Goal: Task Accomplishment & Management: Manage account settings

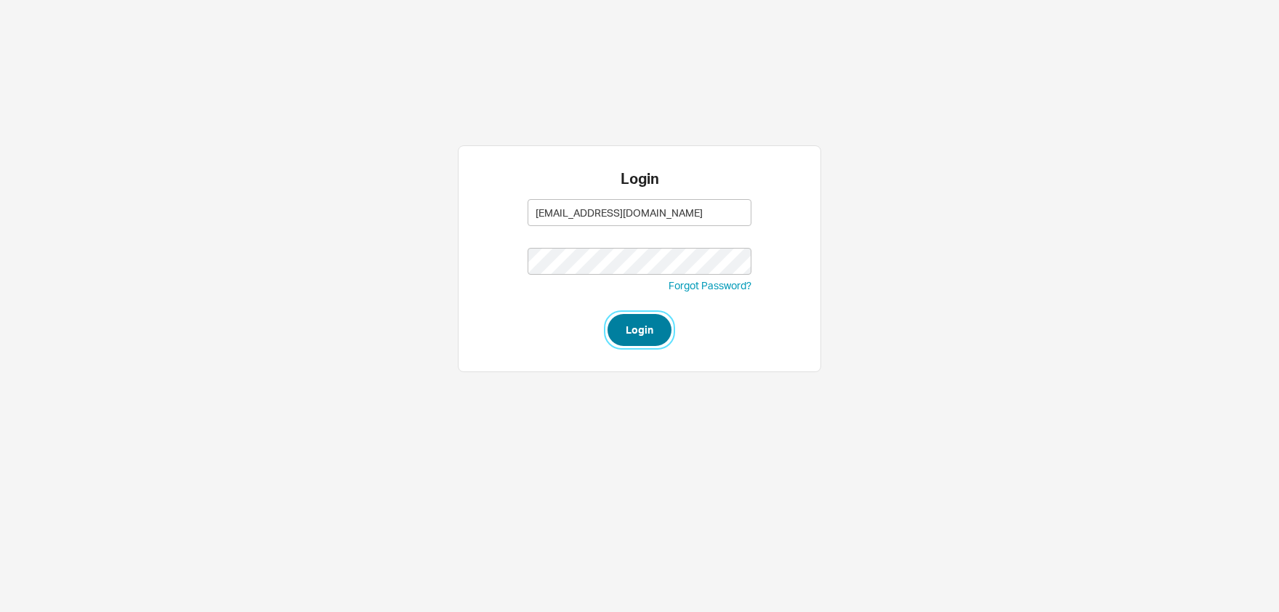
click at [651, 318] on button "Login" at bounding box center [639, 330] width 64 height 32
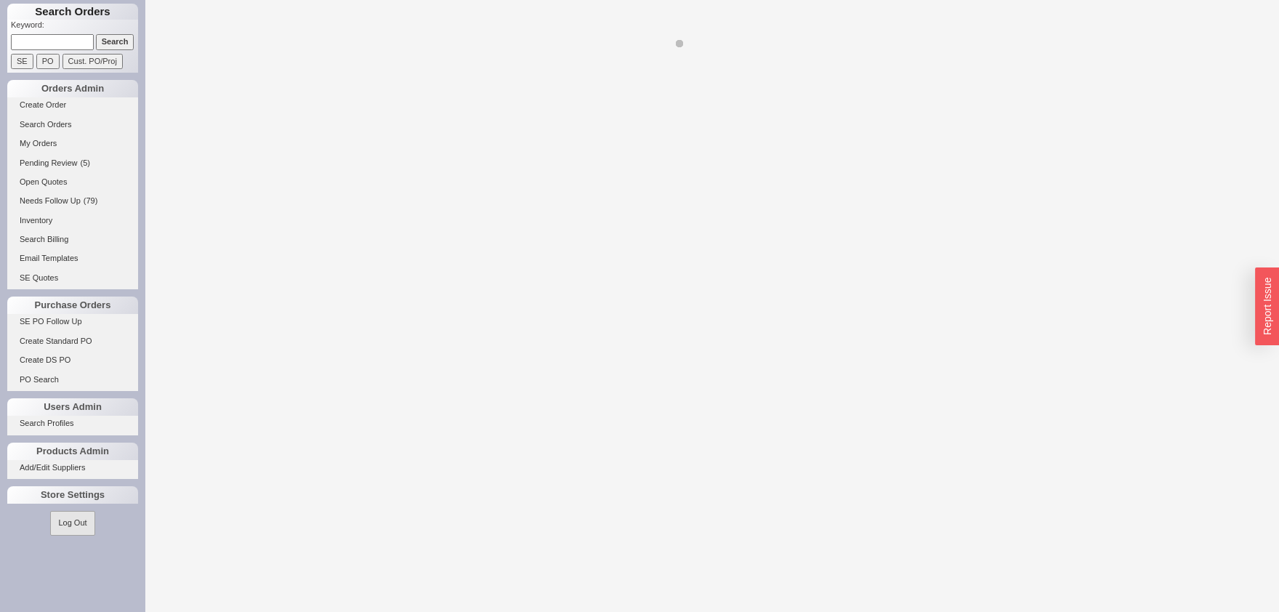
select select "LOW"
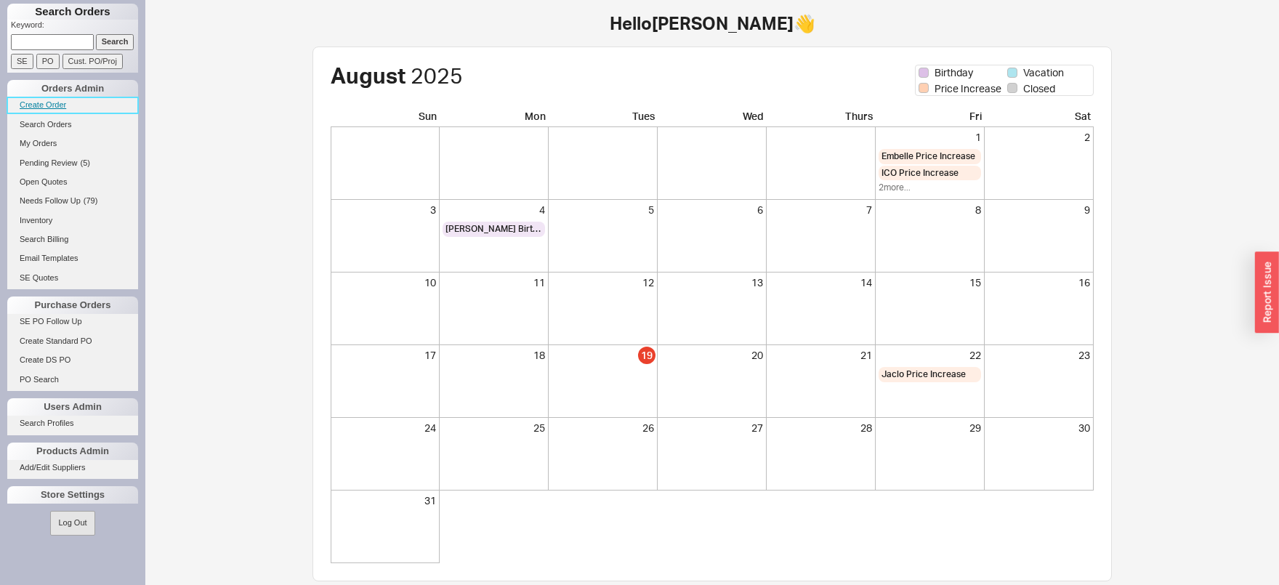
click at [57, 103] on link "Create Order" at bounding box center [72, 104] width 131 height 15
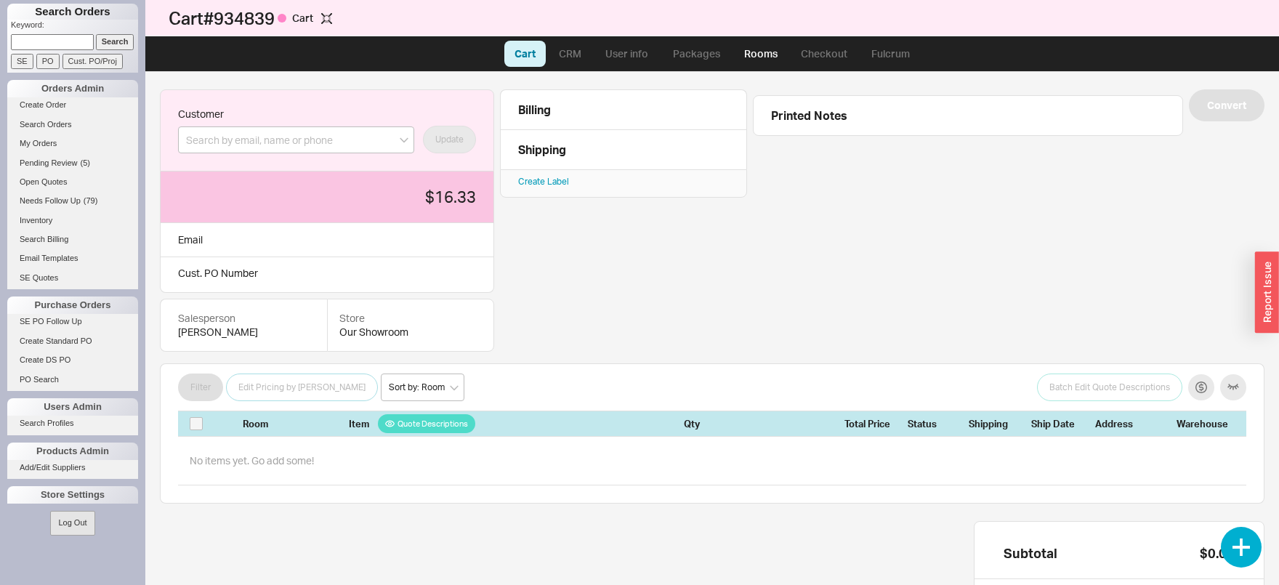
click at [62, 38] on input at bounding box center [52, 41] width 83 height 15
click at [247, 142] on input at bounding box center [296, 139] width 236 height 27
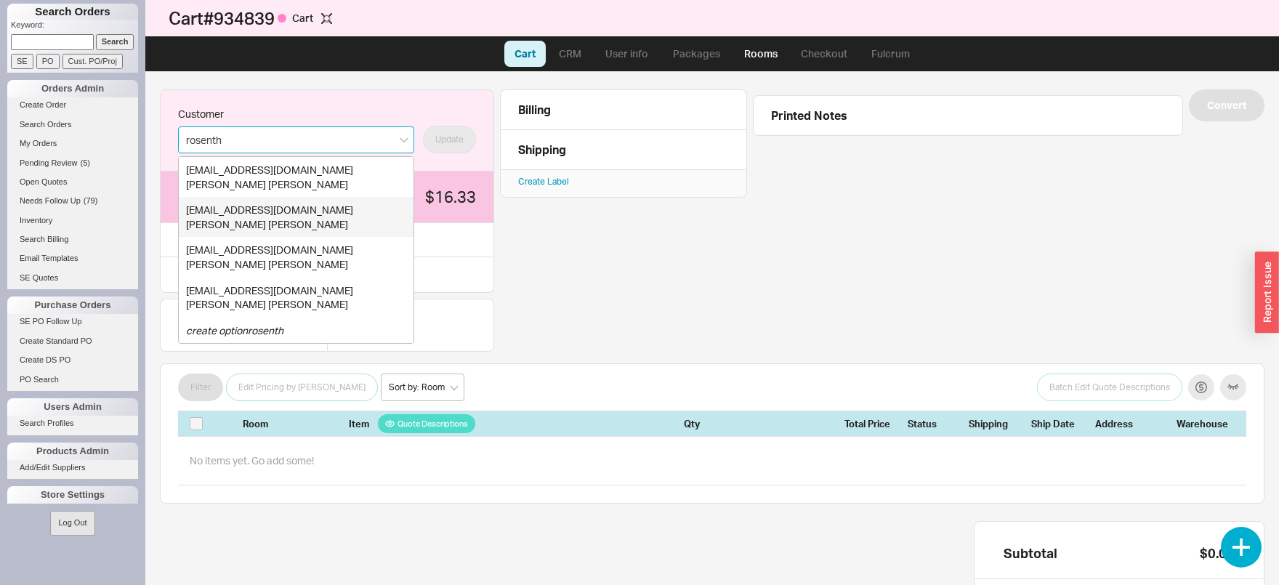
click at [273, 220] on div "Karen Rosenthal" at bounding box center [296, 224] width 220 height 15
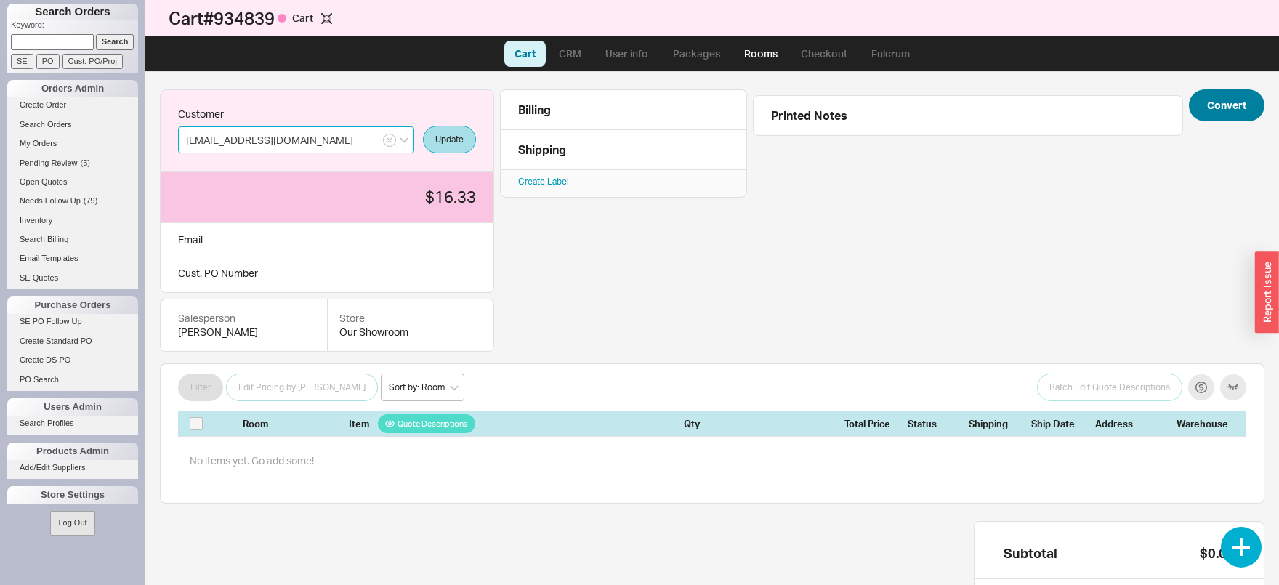
type input "karenro5@yahoo.com"
click at [1251, 102] on button "Convert" at bounding box center [1226, 105] width 76 height 32
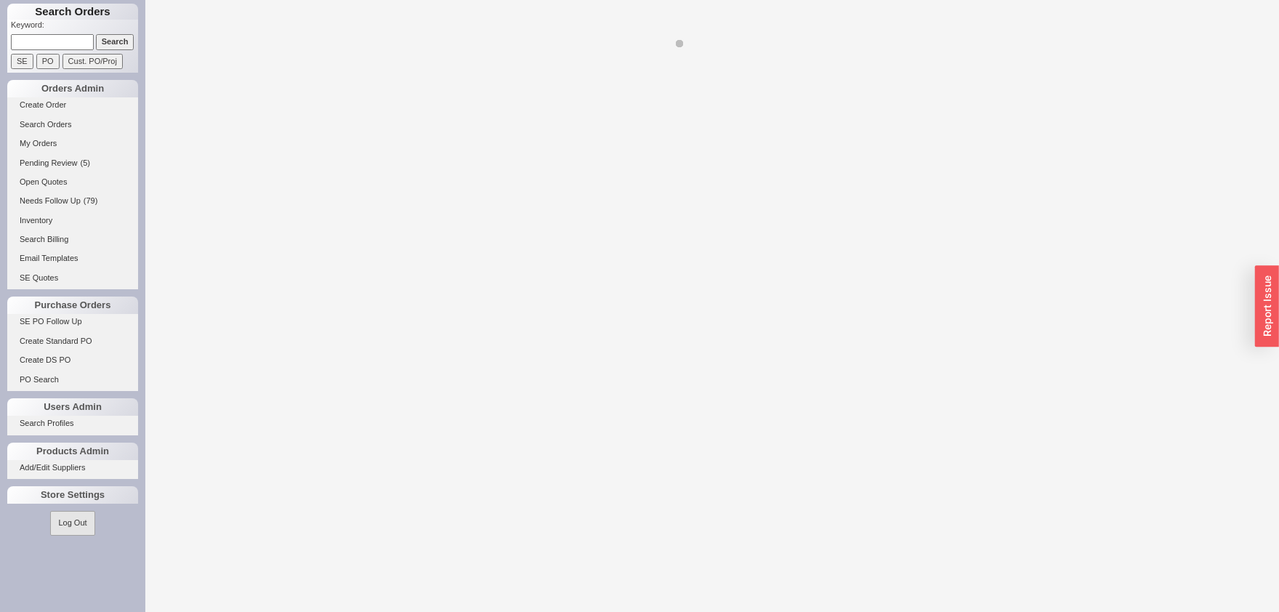
click at [53, 43] on input at bounding box center [52, 41] width 83 height 15
type input "93"
select select "3"
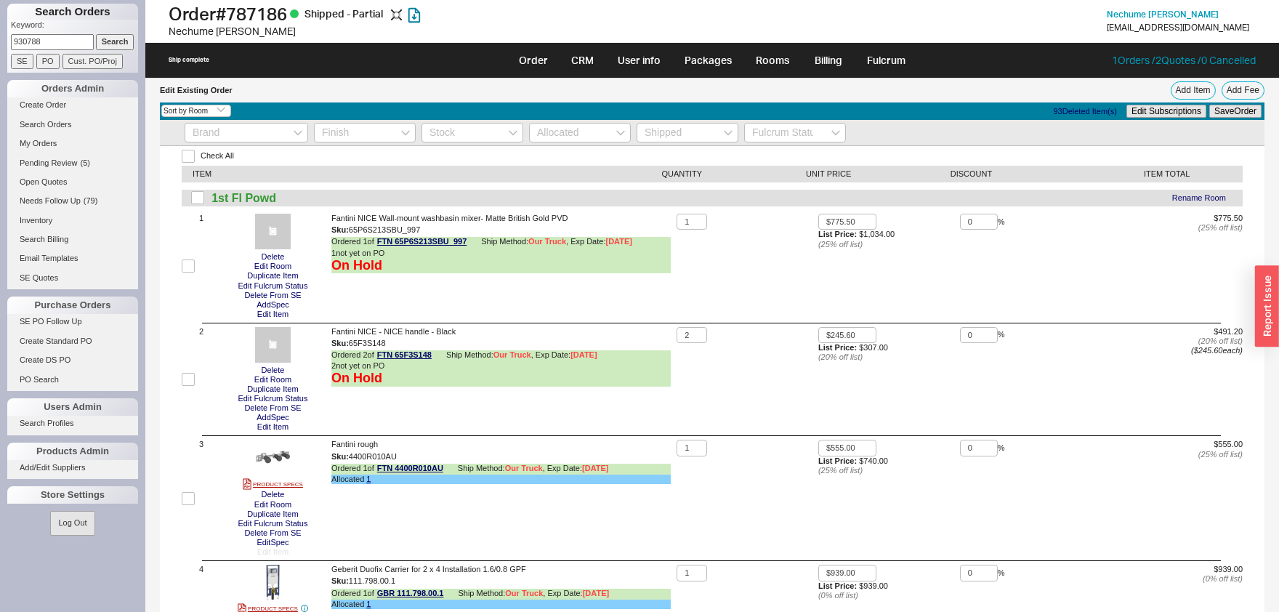
type input "930788"
click at [96, 34] on input "Search" at bounding box center [115, 41] width 39 height 15
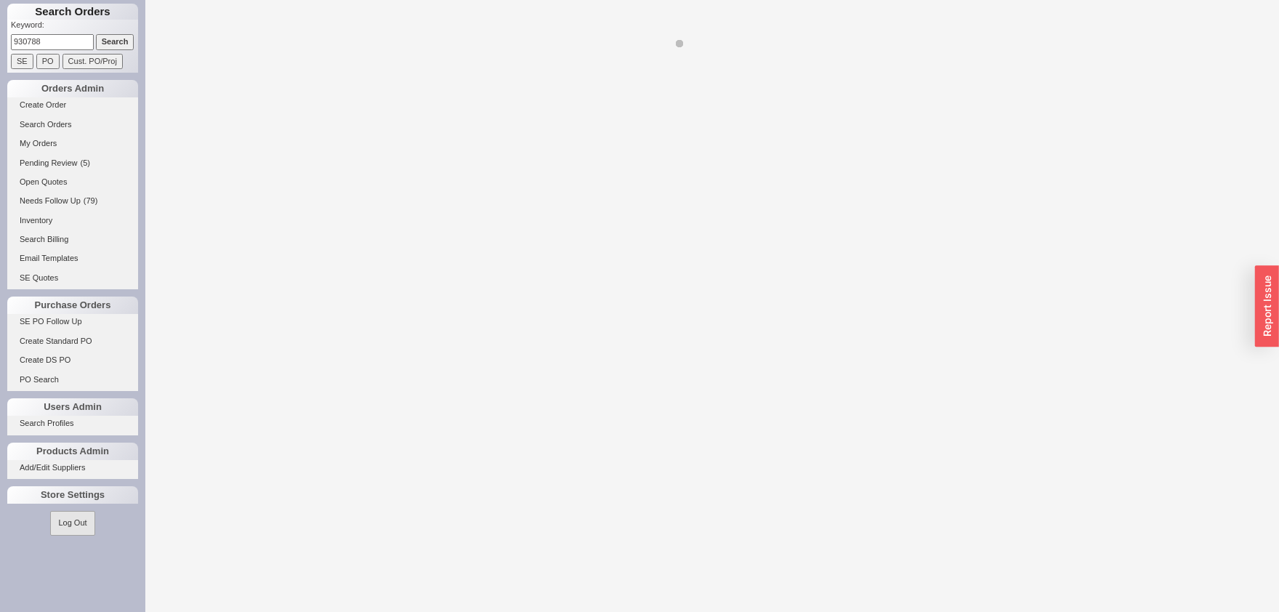
select select "LOW"
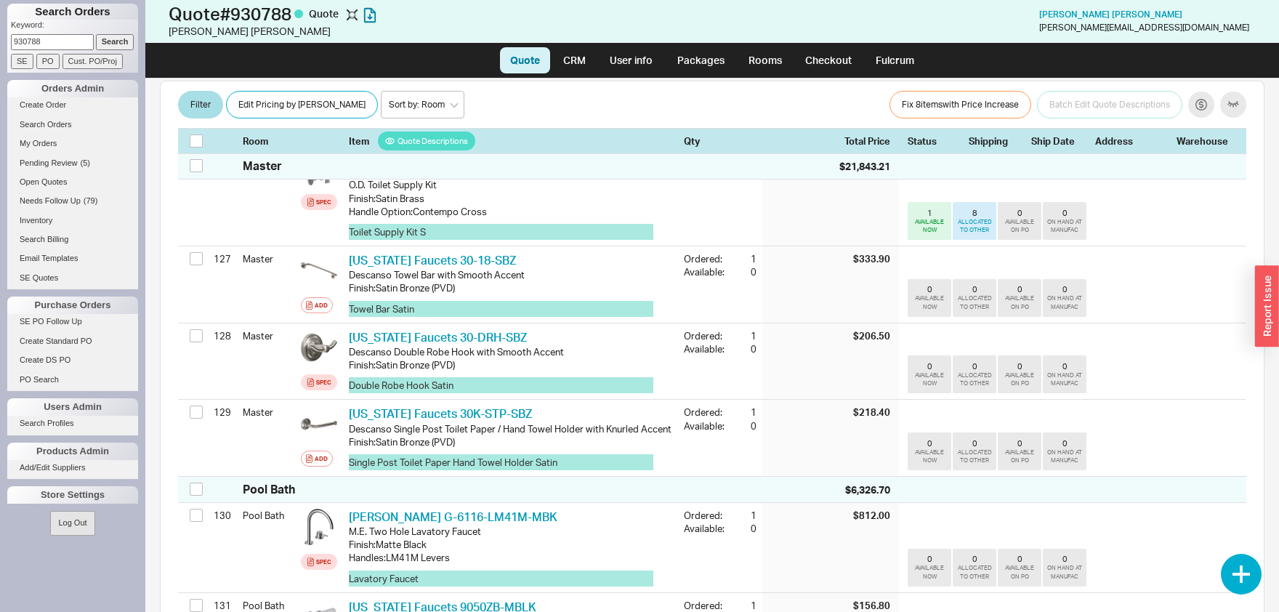
scroll to position [10985, 0]
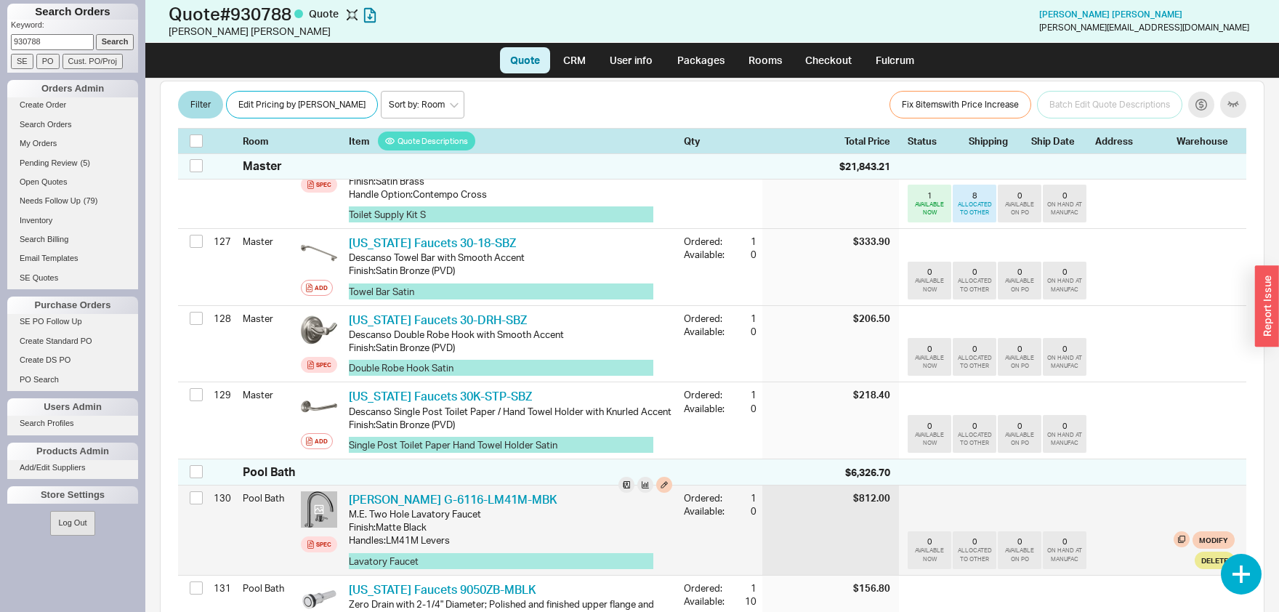
click at [318, 504] on icon at bounding box center [319, 508] width 9 height 9
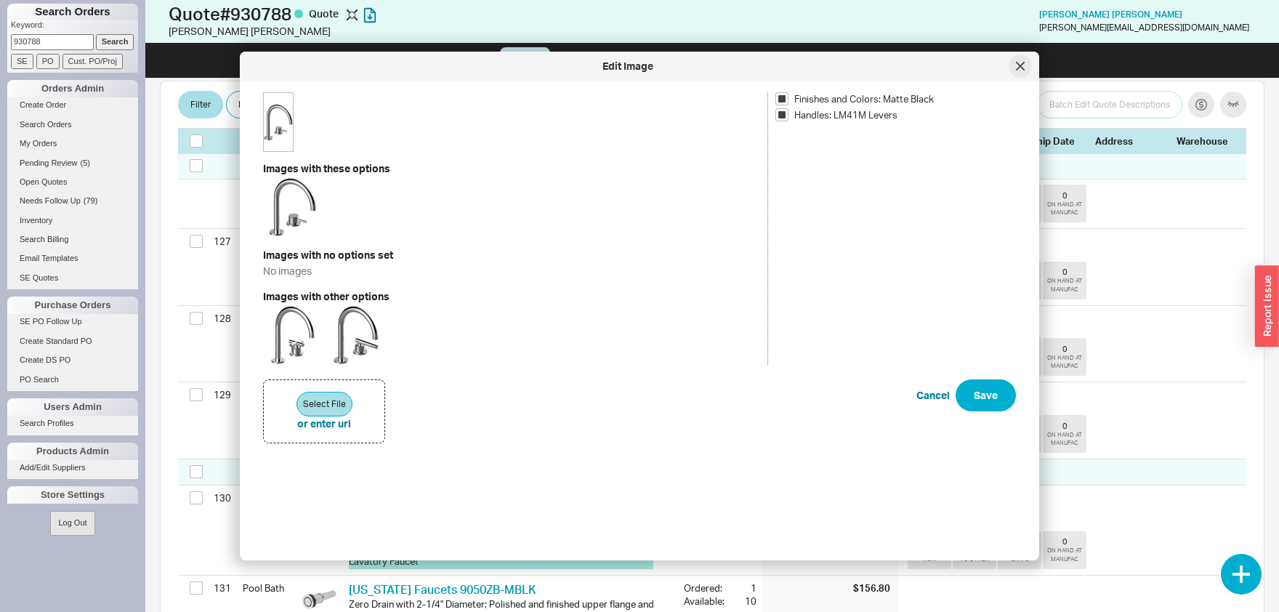
click at [1016, 65] on div at bounding box center [1019, 65] width 23 height 23
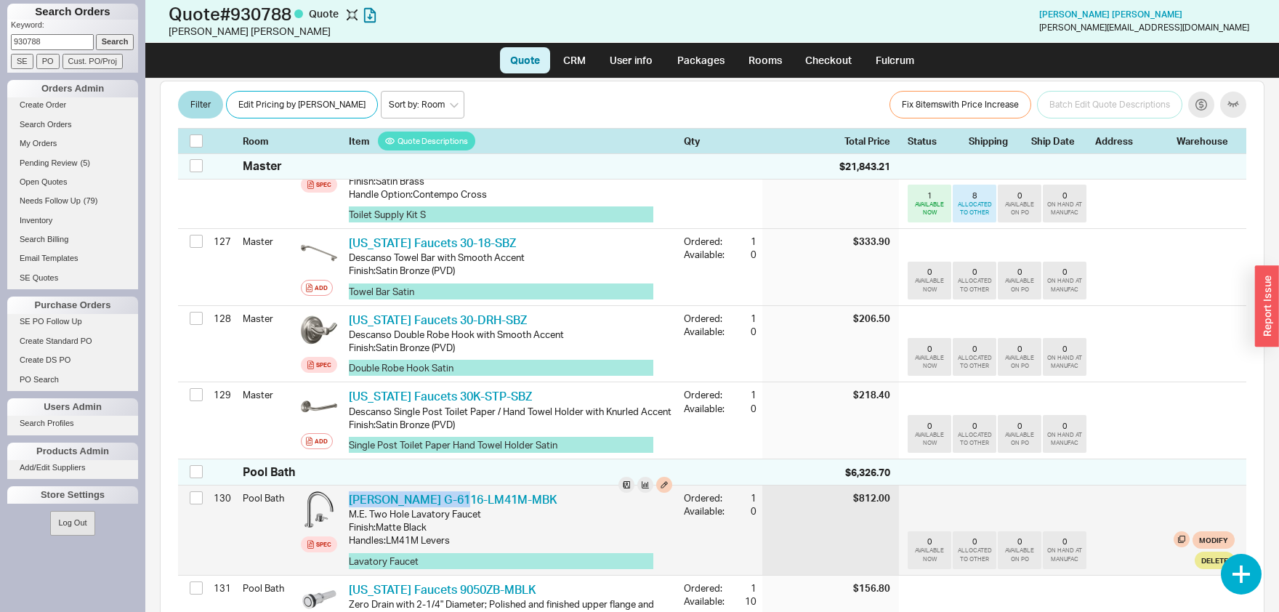
drag, startPoint x: 465, startPoint y: 370, endPoint x: 348, endPoint y: 378, distance: 117.2
click at [348, 485] on div "[PERSON_NAME] G-6116-LM41M-MBK GRF G-6116-LM41M-MBK M.E. Two Hole Lavatory Fauc…" at bounding box center [510, 529] width 335 height 89
